Goal: Task Accomplishment & Management: Complete application form

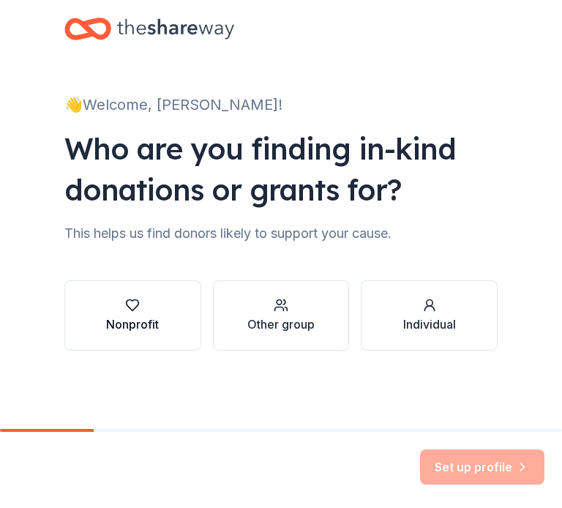
click at [163, 311] on button "Nonprofit" at bounding box center [132, 315] width 137 height 70
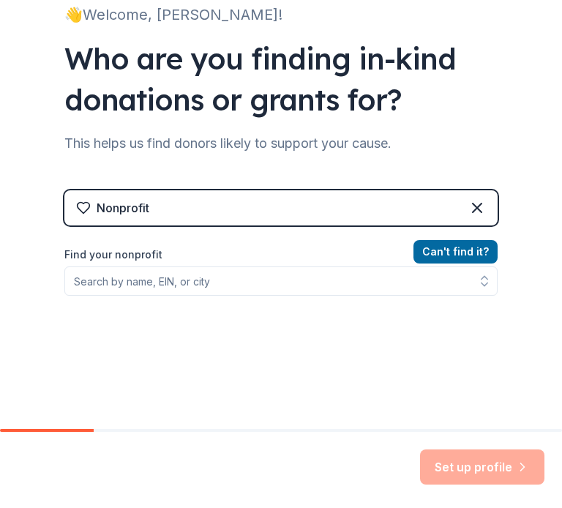
scroll to position [91, 0]
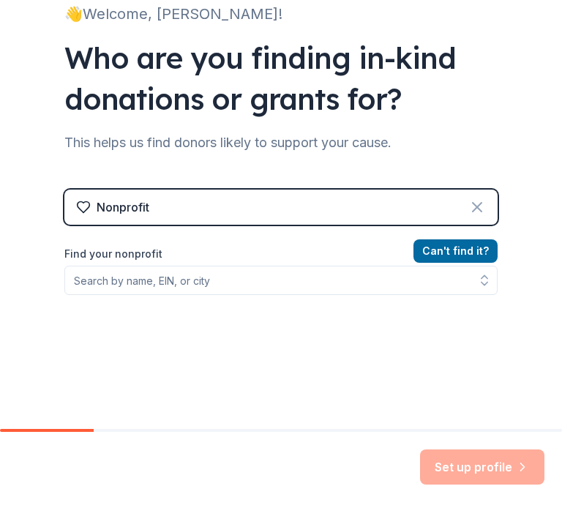
click at [476, 209] on icon at bounding box center [477, 207] width 9 height 9
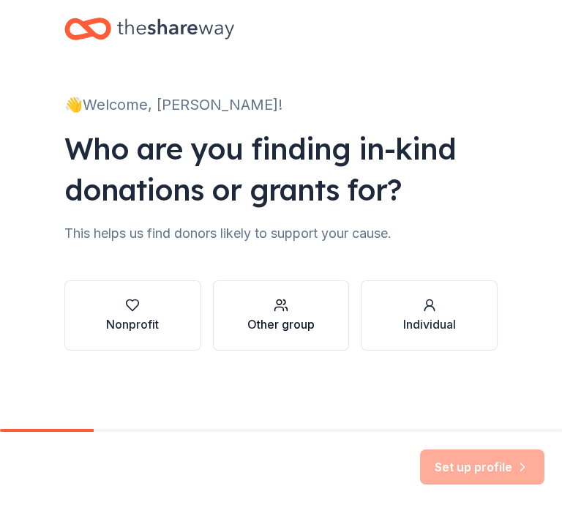
click at [287, 313] on div "Other group" at bounding box center [280, 315] width 67 height 35
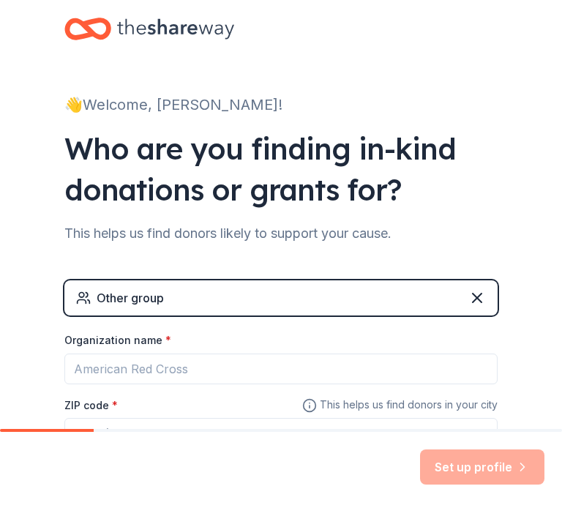
scroll to position [118, 0]
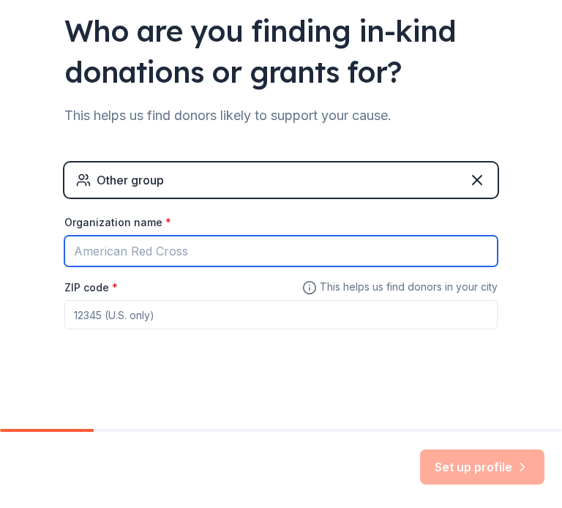
click at [214, 249] on input "Organization name *" at bounding box center [280, 251] width 433 height 31
type input "OPMSA"
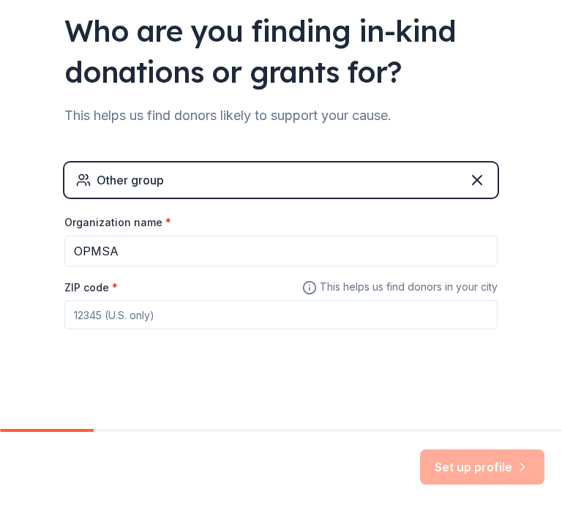
click at [138, 313] on input "ZIP code *" at bounding box center [280, 314] width 433 height 29
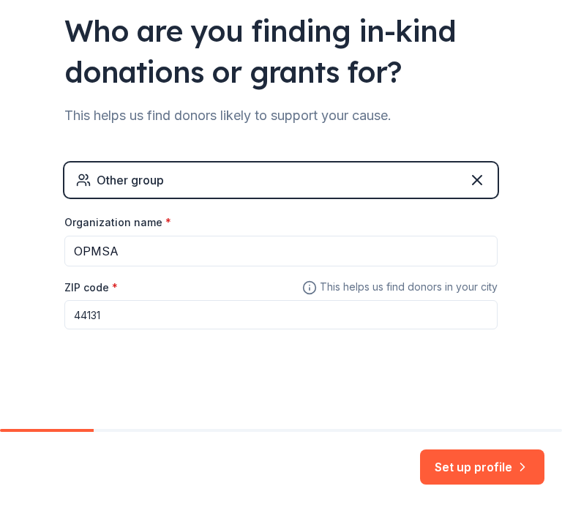
type input "44131"
click at [474, 448] on div "Set up profile" at bounding box center [281, 470] width 562 height 76
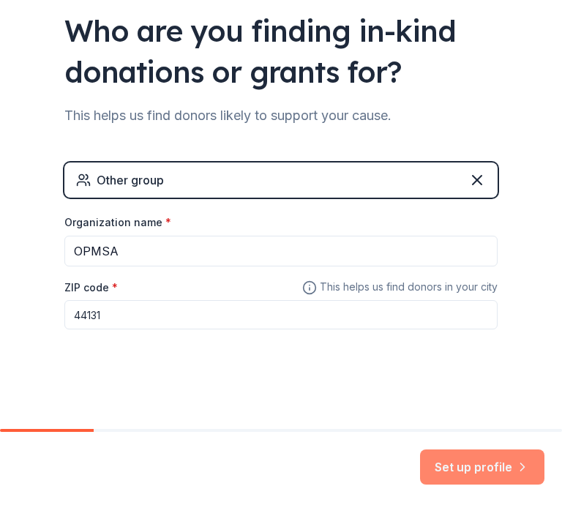
click at [474, 470] on button "Set up profile" at bounding box center [482, 466] width 124 height 35
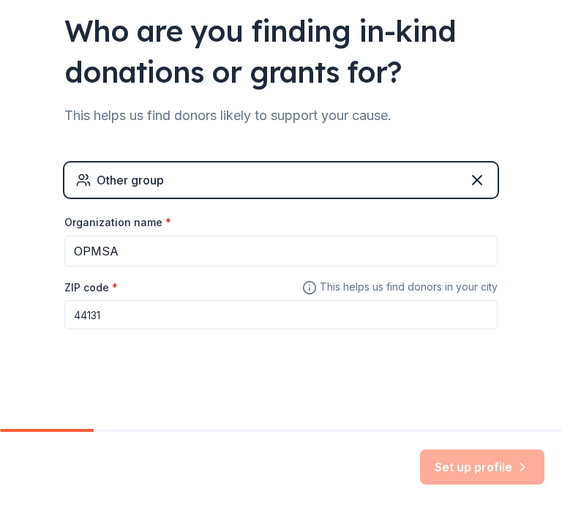
click at [441, 470] on div "Set up profile" at bounding box center [482, 466] width 124 height 35
click at [449, 462] on div "Set up profile" at bounding box center [482, 466] width 124 height 35
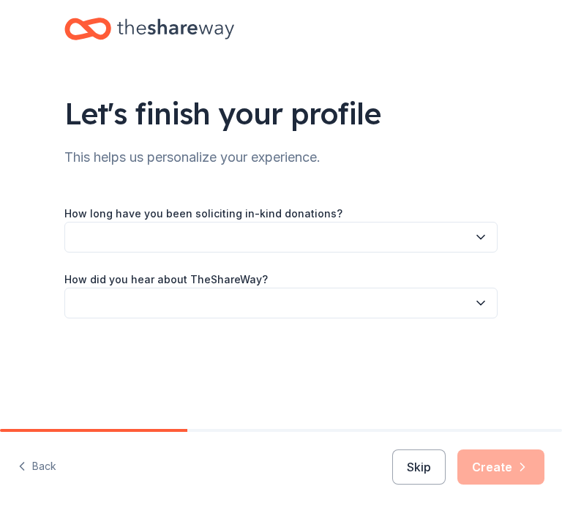
click at [274, 228] on button "button" at bounding box center [280, 237] width 433 height 31
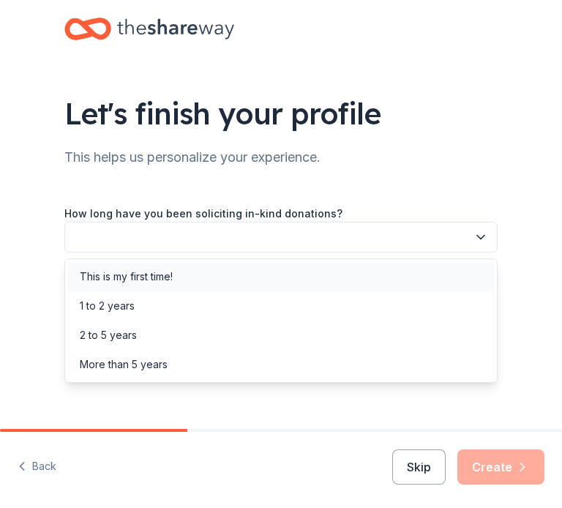
click at [229, 278] on div "This is my first time!" at bounding box center [281, 276] width 426 height 29
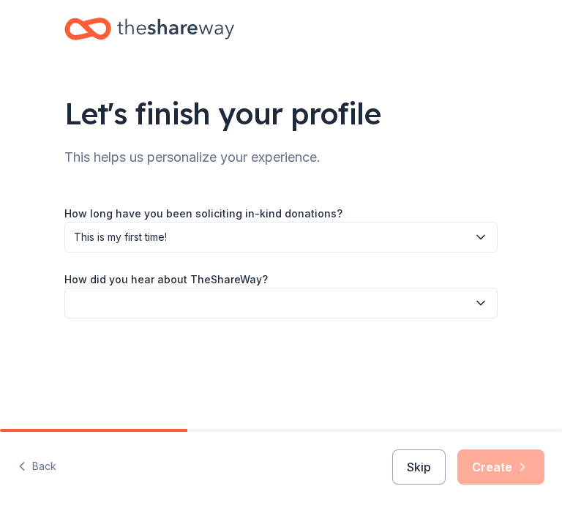
click at [234, 307] on button "button" at bounding box center [280, 303] width 433 height 31
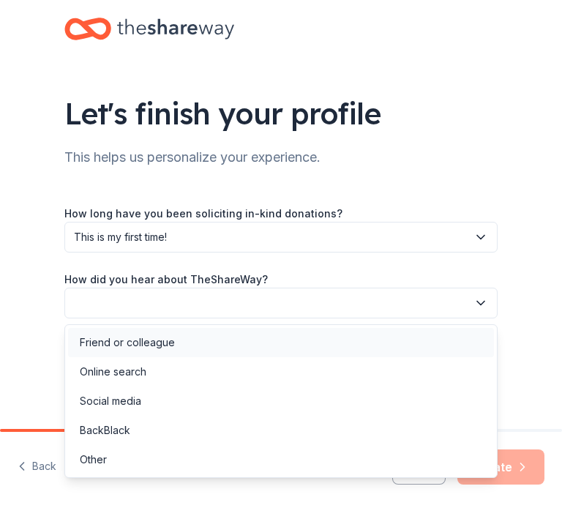
click at [206, 348] on div "Friend or colleague" at bounding box center [281, 342] width 426 height 29
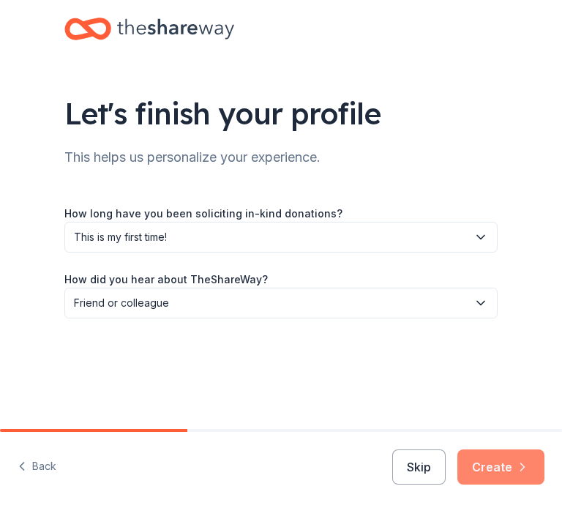
click at [501, 467] on button "Create" at bounding box center [501, 466] width 87 height 35
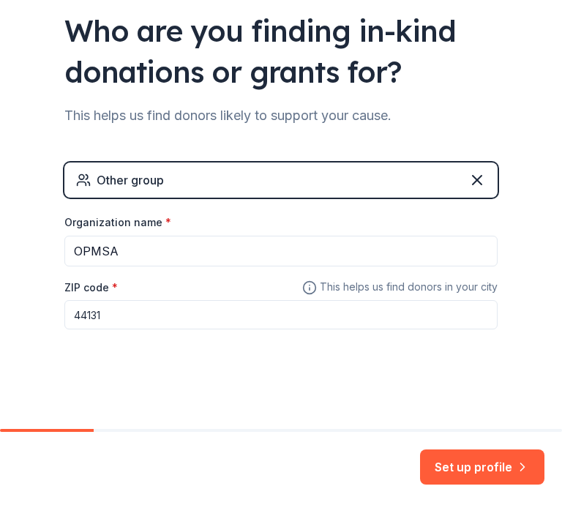
scroll to position [118, 0]
click at [240, 182] on div "Other group" at bounding box center [280, 180] width 433 height 35
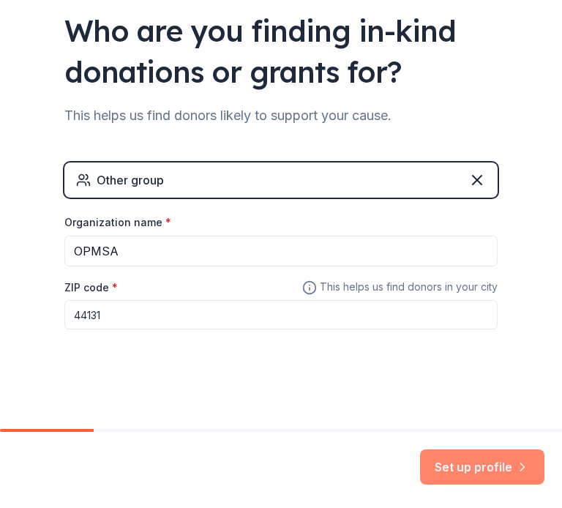
click at [467, 471] on button "Set up profile" at bounding box center [482, 466] width 124 height 35
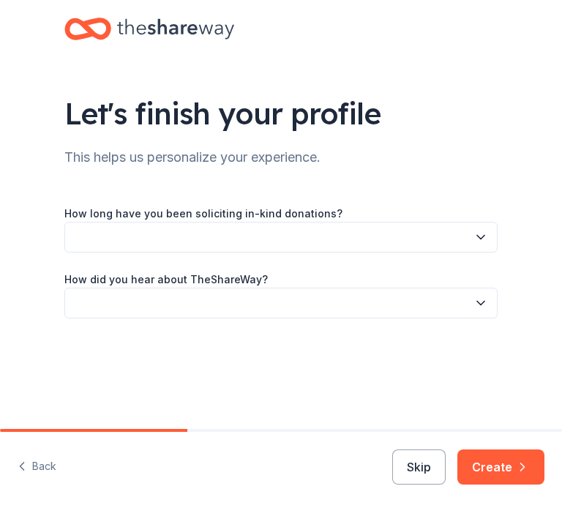
click at [310, 242] on button "button" at bounding box center [280, 237] width 433 height 31
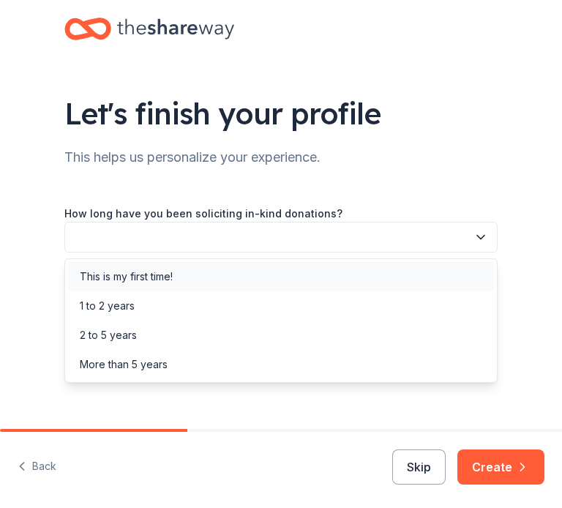
click at [267, 277] on div "This is my first time!" at bounding box center [281, 276] width 426 height 29
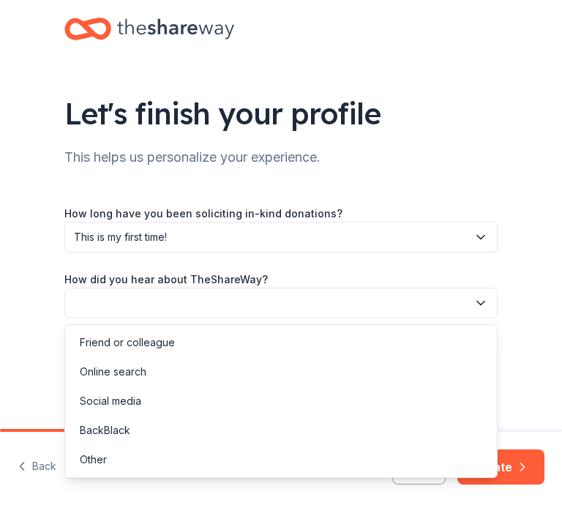
click at [264, 296] on button "button" at bounding box center [280, 303] width 433 height 31
click at [228, 354] on div "Friend or colleague" at bounding box center [281, 342] width 426 height 29
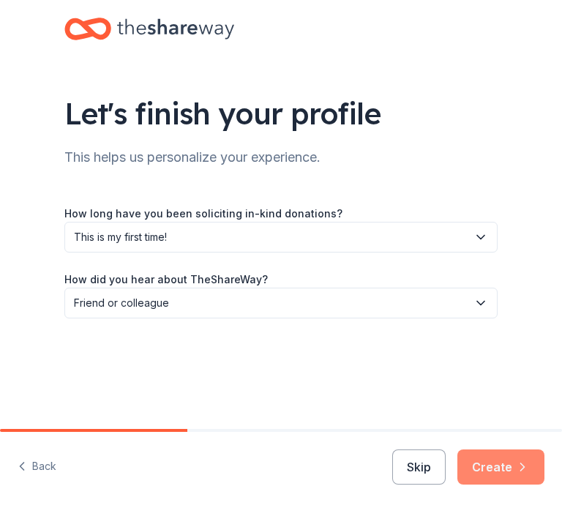
click at [496, 466] on button "Create" at bounding box center [501, 466] width 87 height 35
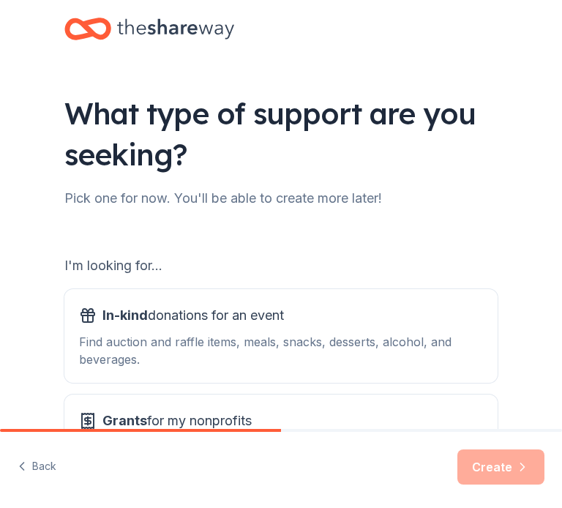
scroll to position [138, 0]
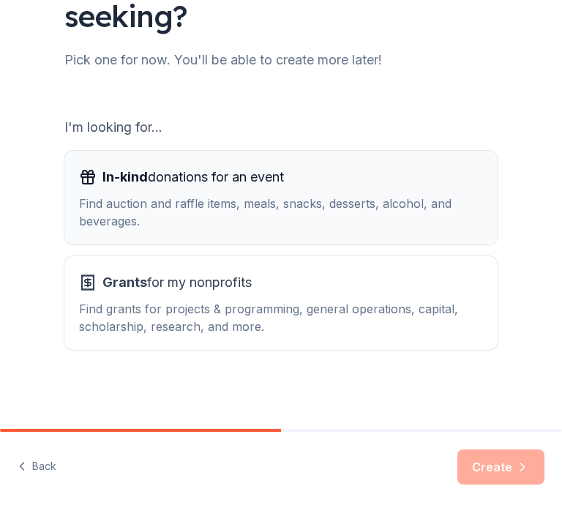
click at [261, 225] on div "Find auction and raffle items, meals, snacks, desserts, alcohol, and beverages." at bounding box center [281, 212] width 404 height 35
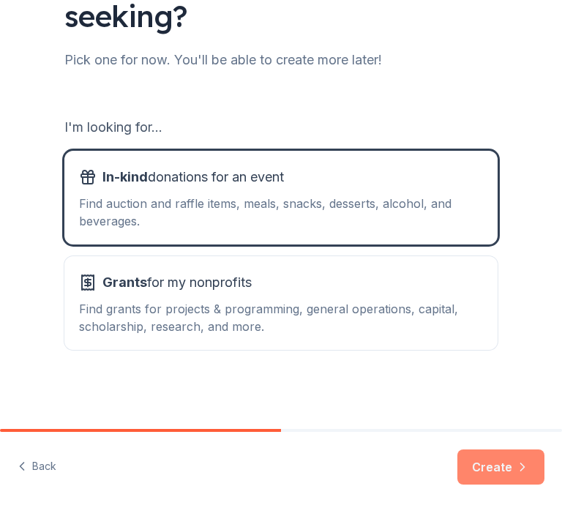
click at [483, 458] on button "Create" at bounding box center [501, 466] width 87 height 35
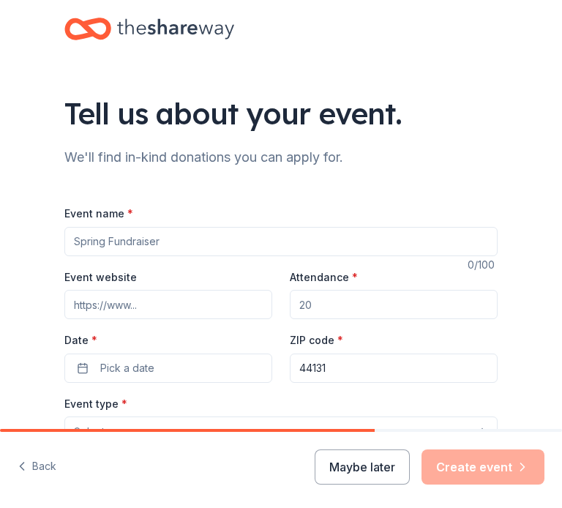
click at [206, 238] on input "Event name *" at bounding box center [280, 241] width 433 height 29
type input "OPMSA Clinical Symposium"
click at [177, 303] on input "Event website" at bounding box center [168, 304] width 208 height 29
click at [314, 321] on div "Event website Attendance * Date * Pick a date ZIP code * 44131" at bounding box center [280, 325] width 433 height 115
click at [315, 312] on input "Attendance *" at bounding box center [394, 304] width 208 height 29
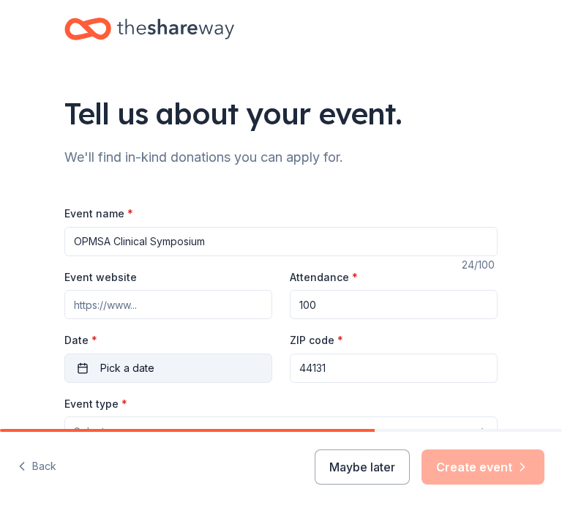
type input "100"
click at [152, 374] on span "Pick a date" at bounding box center [127, 368] width 54 height 18
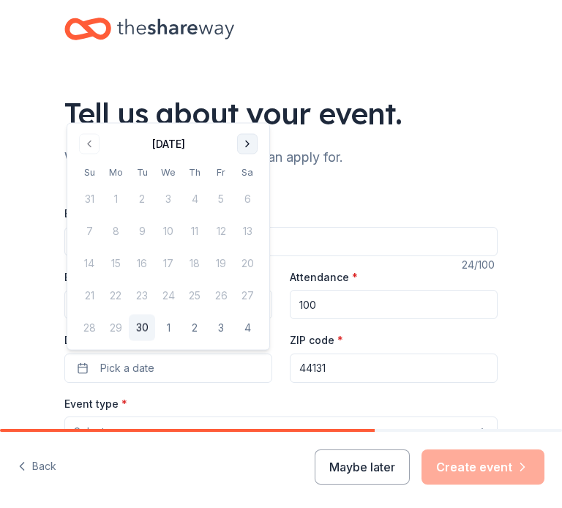
click at [250, 141] on button "Go to next month" at bounding box center [247, 144] width 20 height 20
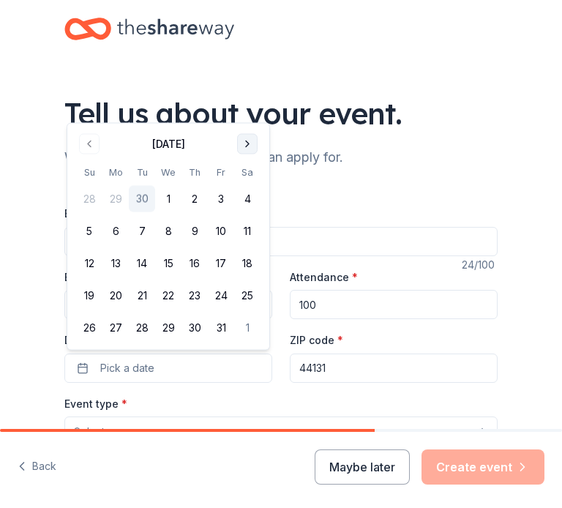
click at [250, 141] on button "Go to next month" at bounding box center [247, 144] width 20 height 20
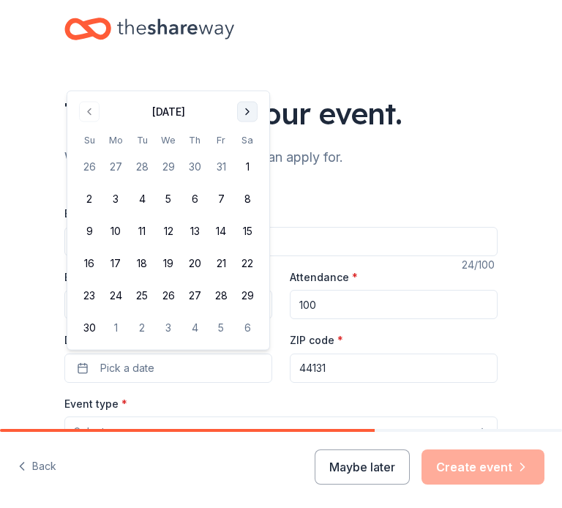
click at [248, 116] on button "Go to next month" at bounding box center [247, 112] width 20 height 20
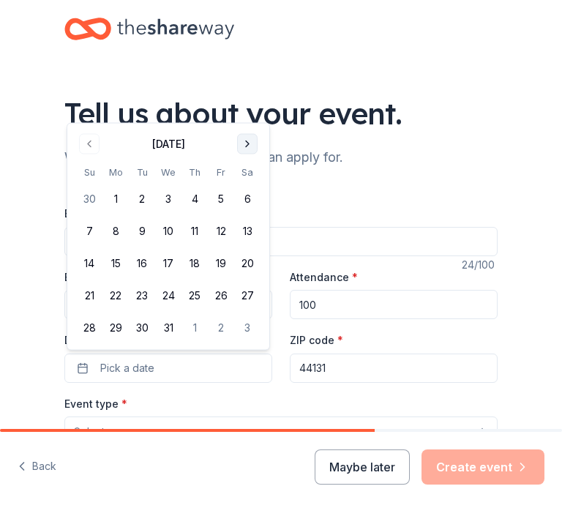
click at [242, 143] on button "Go to next month" at bounding box center [247, 144] width 20 height 20
click at [222, 260] on button "16" at bounding box center [221, 263] width 26 height 26
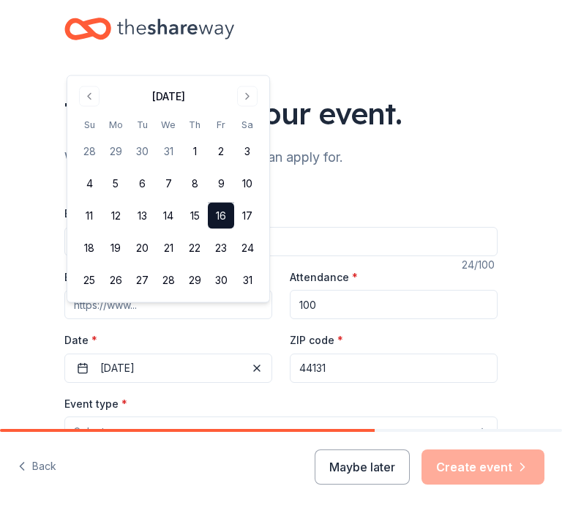
scroll to position [106, 0]
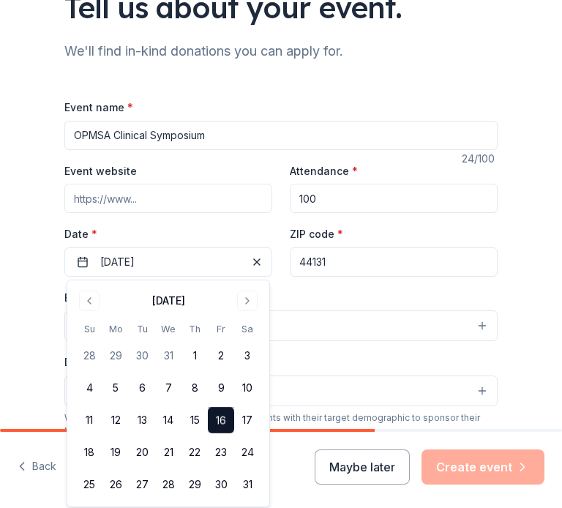
click at [348, 305] on div "Event type * Select" at bounding box center [280, 314] width 433 height 53
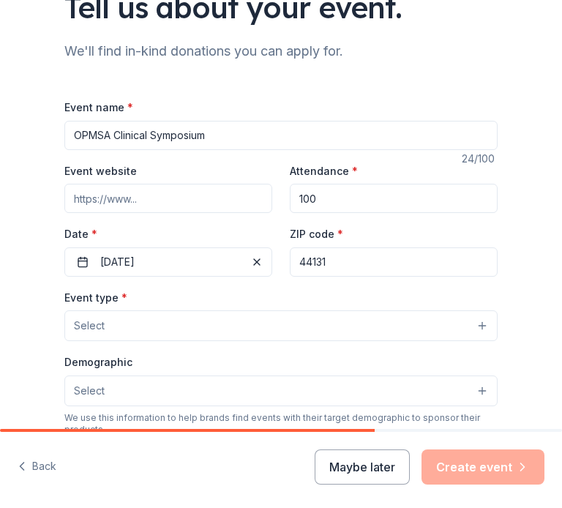
click at [331, 326] on button "Select" at bounding box center [280, 325] width 433 height 31
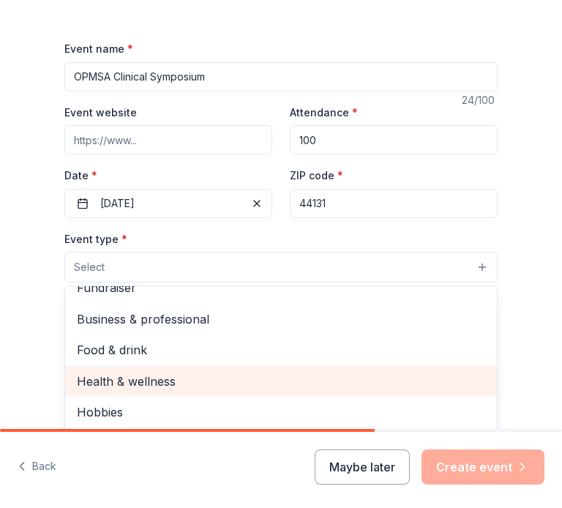
scroll to position [0, 0]
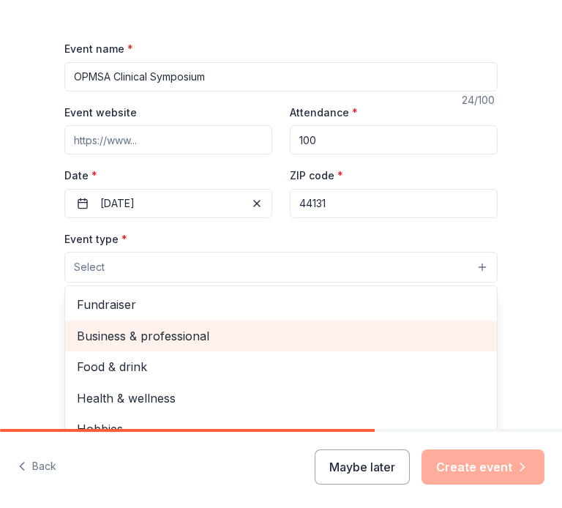
click at [188, 336] on span "Business & professional" at bounding box center [281, 335] width 408 height 19
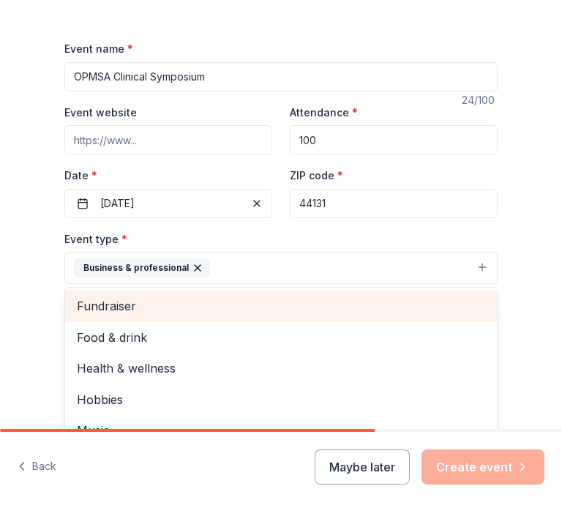
click at [206, 302] on span "Fundraiser" at bounding box center [281, 305] width 408 height 19
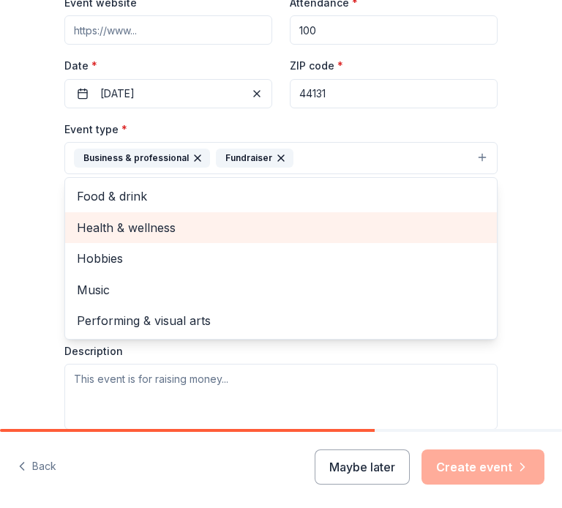
scroll to position [276, 0]
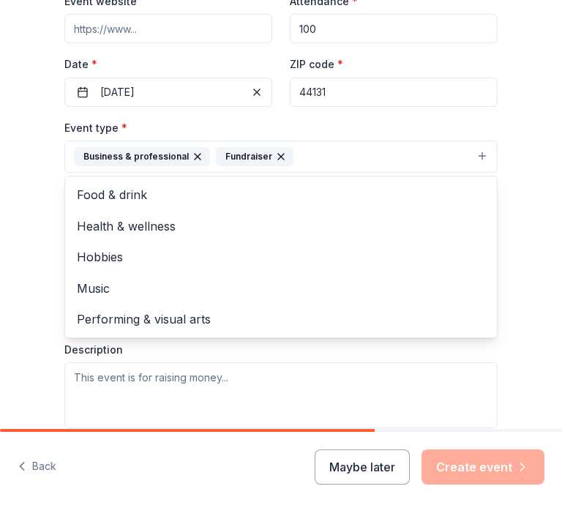
click at [51, 331] on div "Tell us about your event. We'll find in-kind donations you can apply for. Event…" at bounding box center [281, 200] width 469 height 952
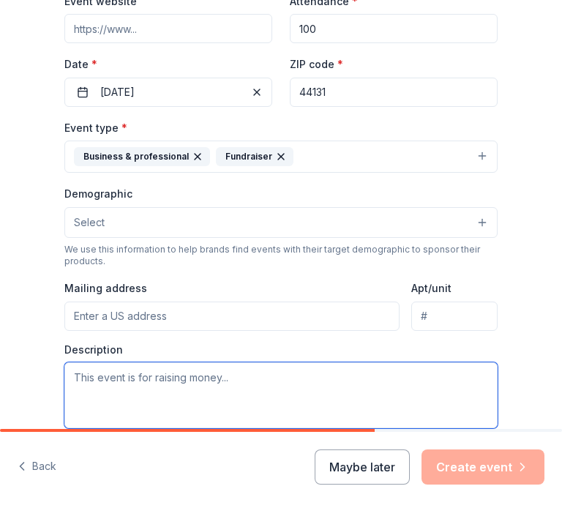
click at [105, 394] on textarea at bounding box center [280, 395] width 433 height 66
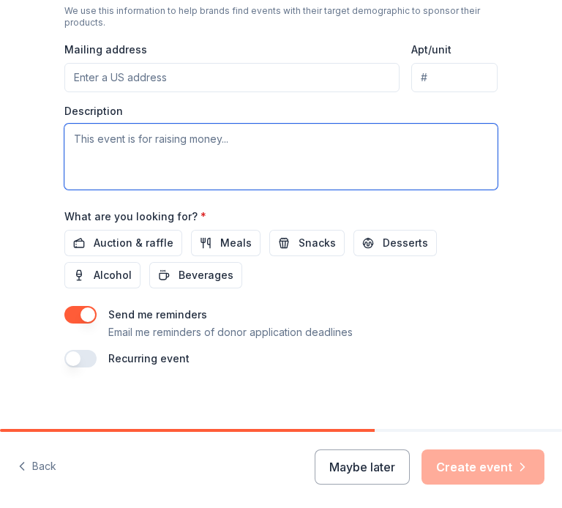
scroll to position [518, 0]
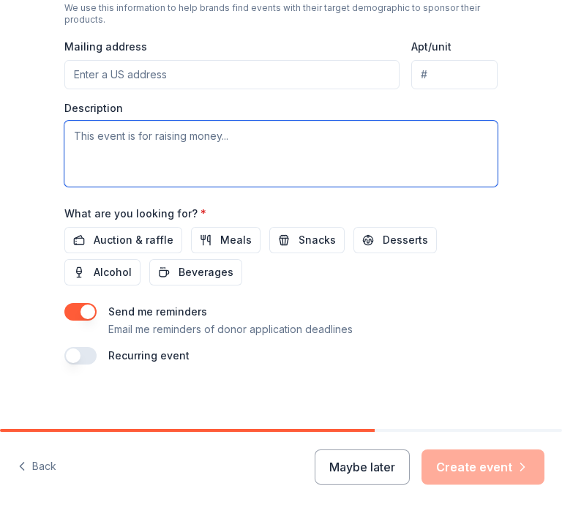
click at [188, 162] on textarea at bounding box center [280, 154] width 433 height 66
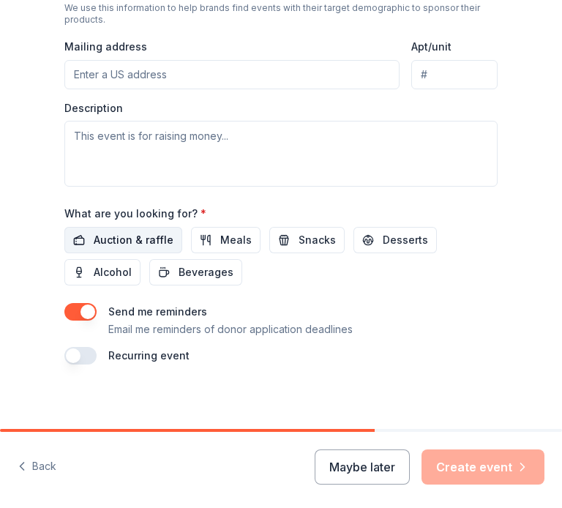
click at [152, 245] on span "Auction & raffle" at bounding box center [134, 240] width 80 height 18
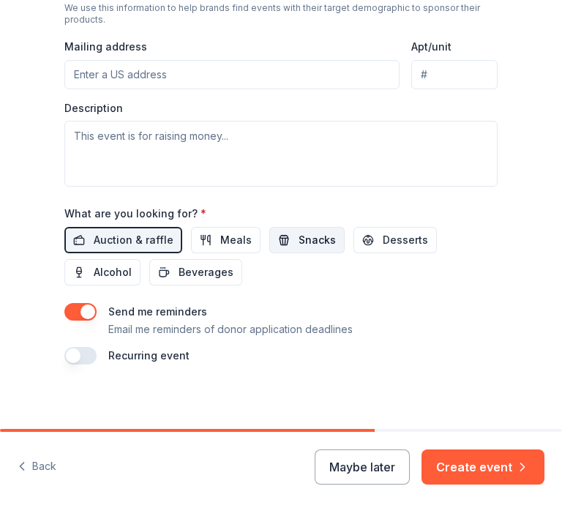
click at [281, 235] on button "Snacks" at bounding box center [306, 240] width 75 height 26
click at [368, 239] on button "Desserts" at bounding box center [395, 240] width 83 height 26
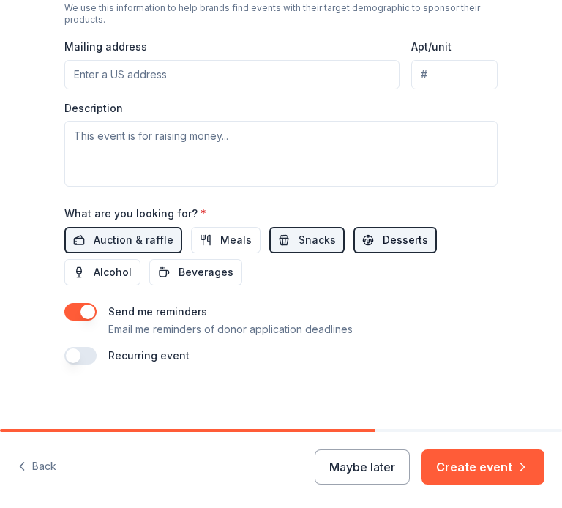
click at [359, 242] on button "Desserts" at bounding box center [395, 240] width 83 height 26
click at [312, 242] on span "Snacks" at bounding box center [317, 240] width 37 height 18
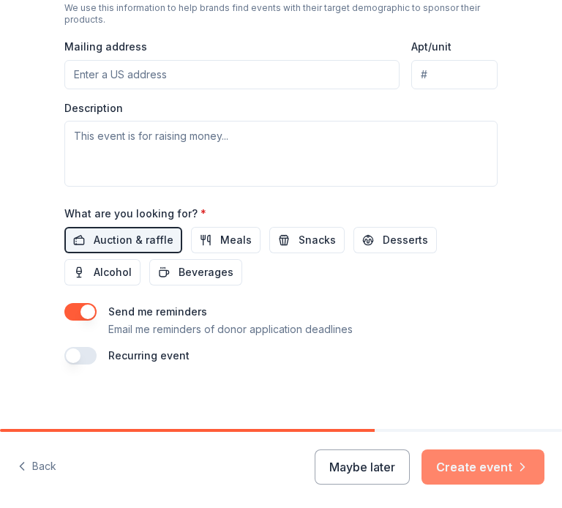
click at [476, 466] on button "Create event" at bounding box center [483, 466] width 123 height 35
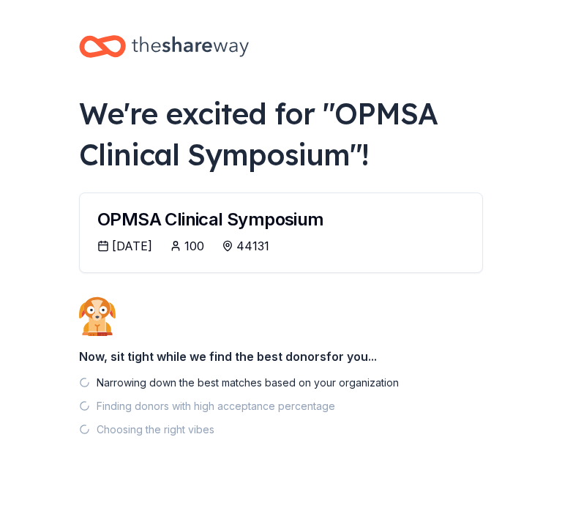
scroll to position [27, 0]
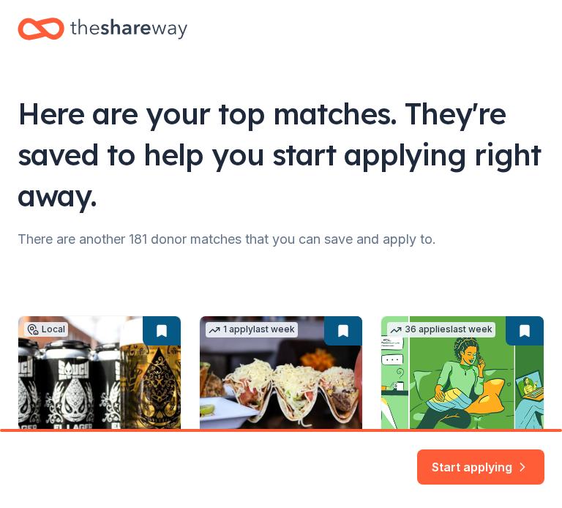
scroll to position [460, 0]
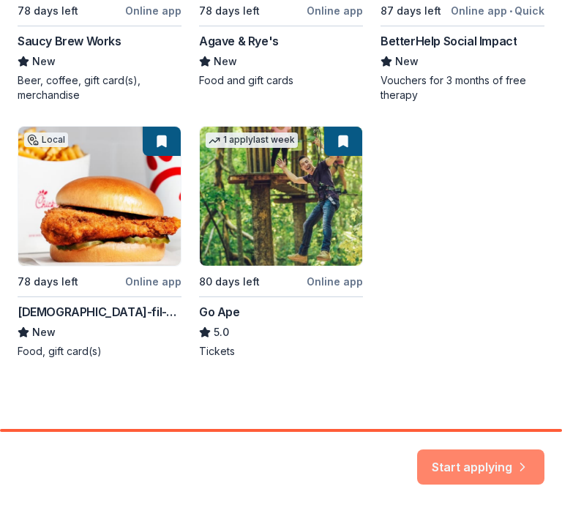
click at [463, 461] on button "Start applying" at bounding box center [480, 458] width 127 height 35
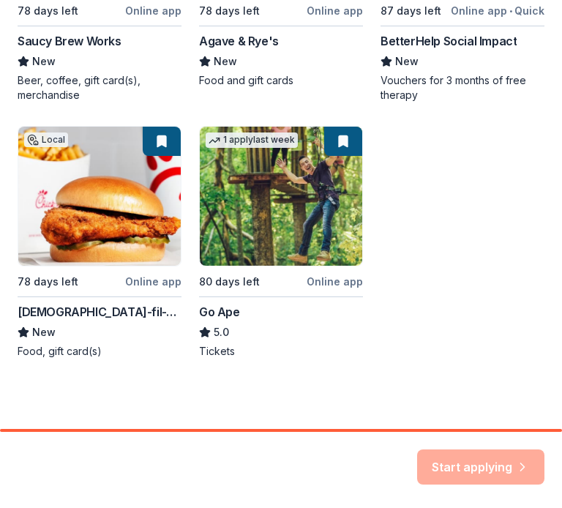
click at [460, 245] on div "Local 78 days left Online app Saucy Brew Works New Beer, coffee, gift card(s), …" at bounding box center [281, 107] width 527 height 504
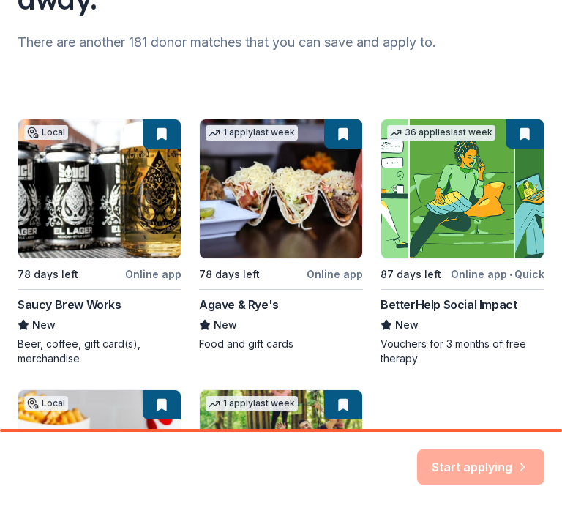
scroll to position [0, 0]
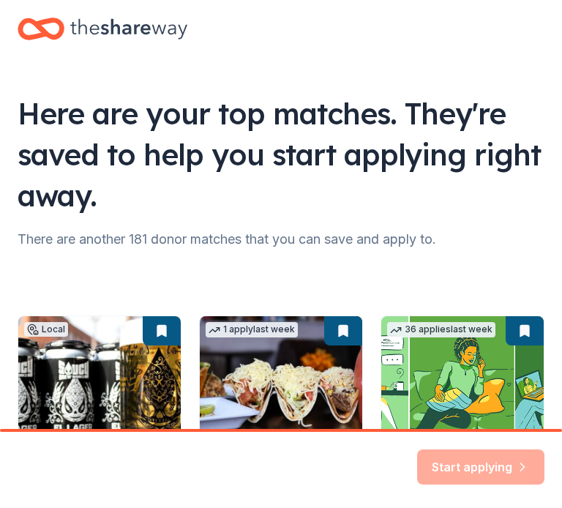
click at [191, 198] on div "Here are your top matches. They're saved to help you start applying right away." at bounding box center [281, 154] width 527 height 123
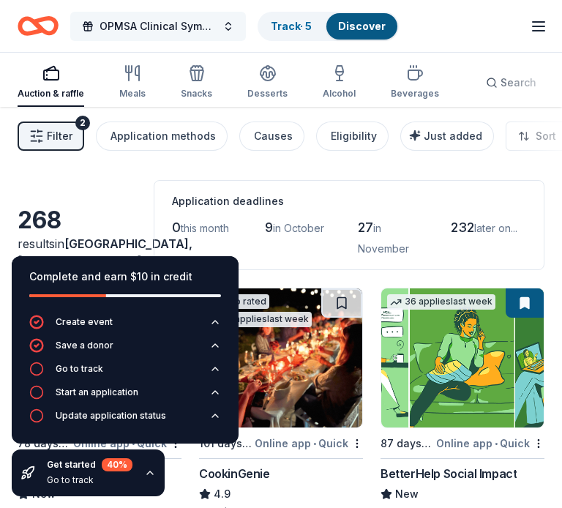
click at [192, 33] on span "OPMSA Clinical Symposium" at bounding box center [158, 27] width 117 height 18
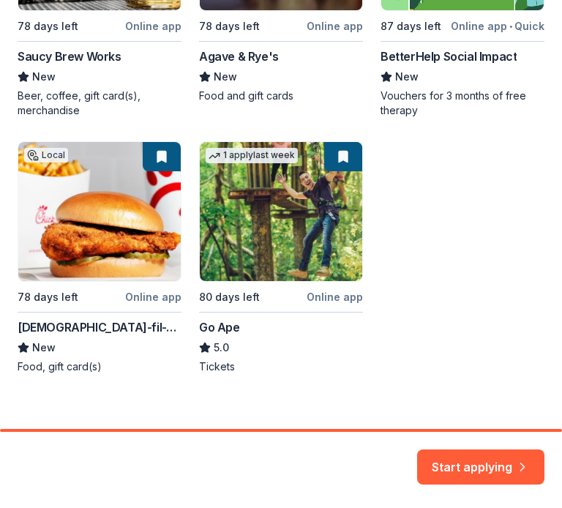
scroll to position [460, 0]
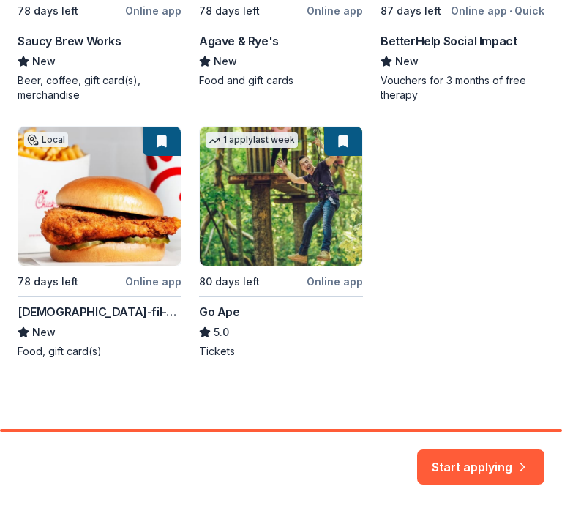
click at [471, 477] on div "Start applying" at bounding box center [480, 466] width 127 height 35
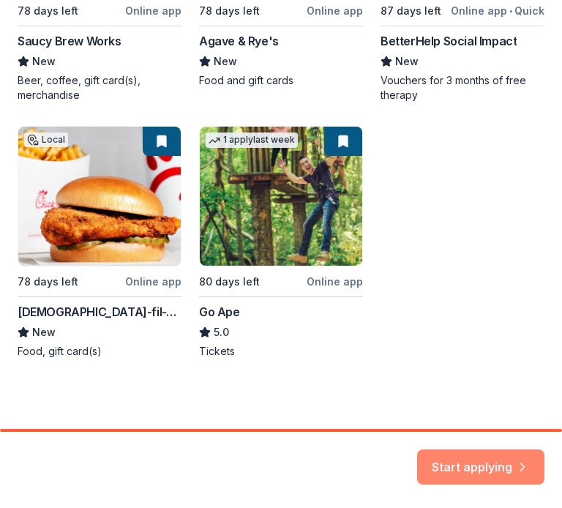
click at [466, 469] on button "Start applying" at bounding box center [480, 458] width 127 height 35
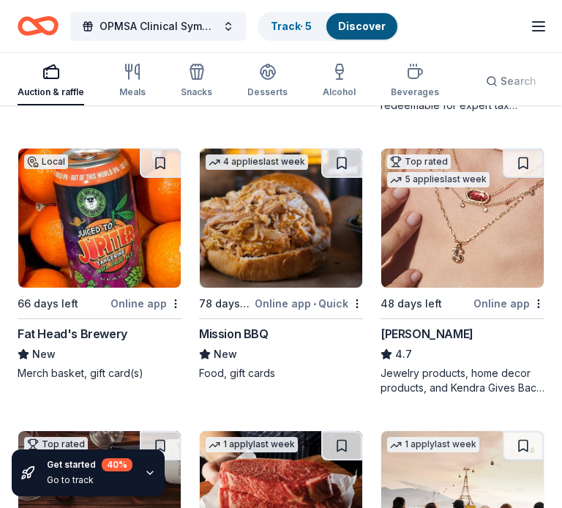
scroll to position [1237, 0]
